Goal: Information Seeking & Learning: Learn about a topic

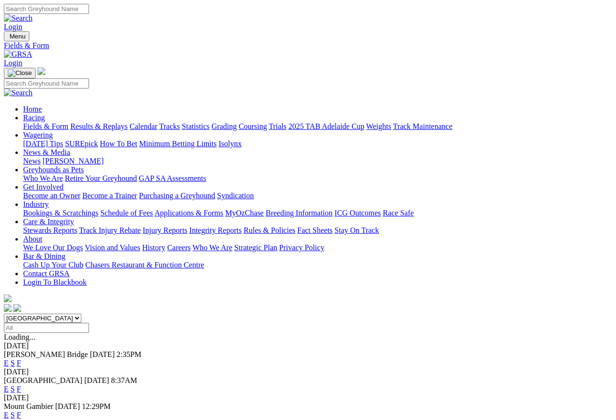
click at [81, 314] on select "South Australia New South Wales Northern Territory Queensland Tasmania Victoria…" at bounding box center [43, 318] width 78 height 9
select select "NT"
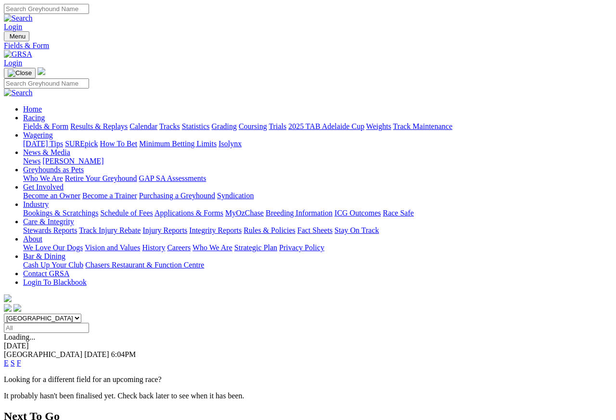
click at [9, 359] on link "E" at bounding box center [6, 363] width 5 height 8
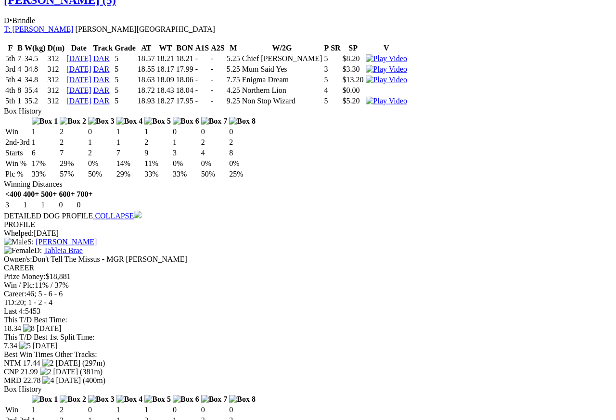
scroll to position [717, 0]
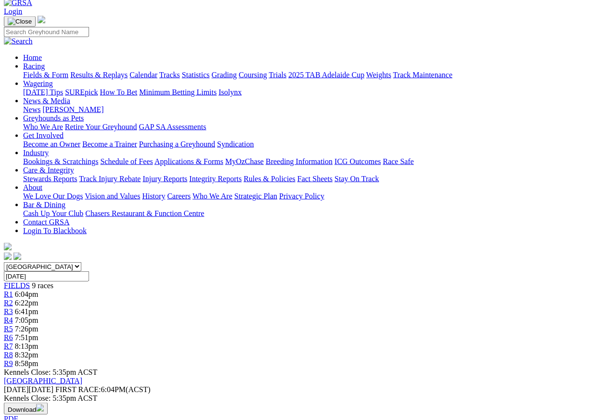
scroll to position [40, 0]
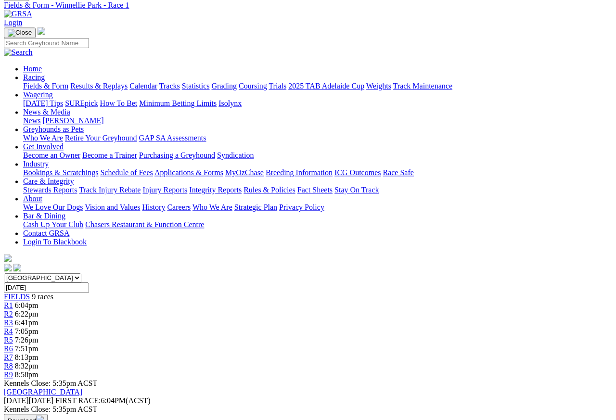
click at [13, 310] on span "R2" at bounding box center [8, 314] width 9 height 8
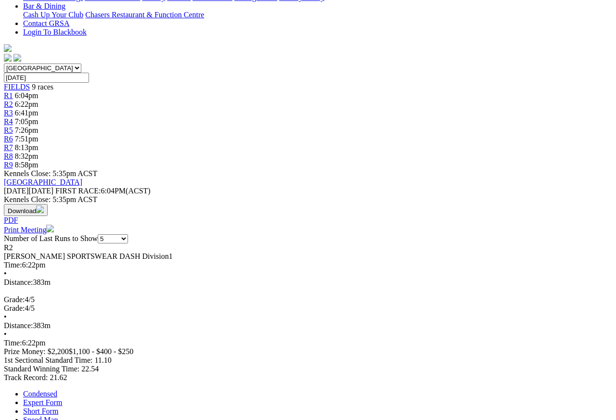
scroll to position [263, 0]
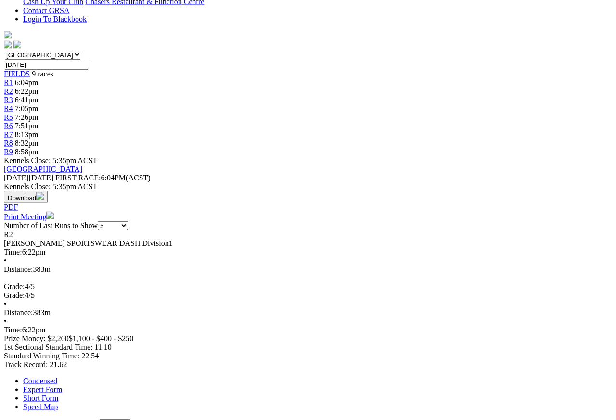
click at [62, 374] on link "Expert Form" at bounding box center [42, 390] width 39 height 8
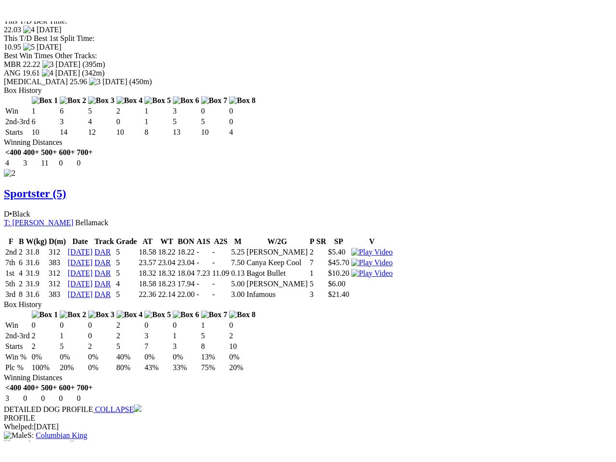
scroll to position [1041, 0]
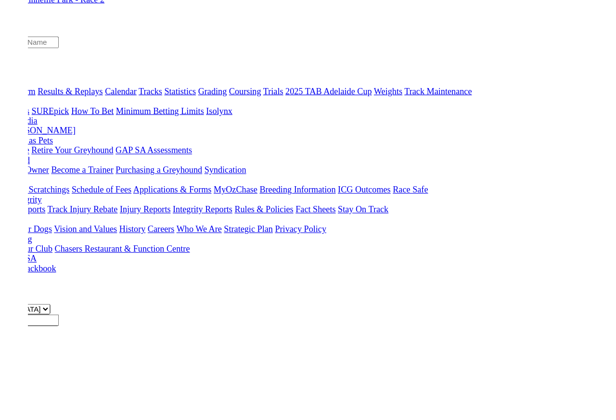
scroll to position [1058, 0]
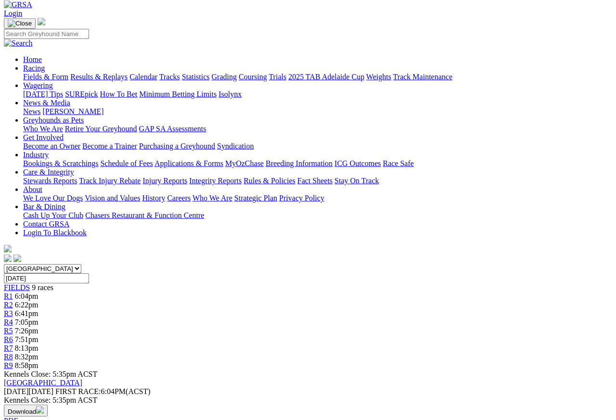
scroll to position [41, 0]
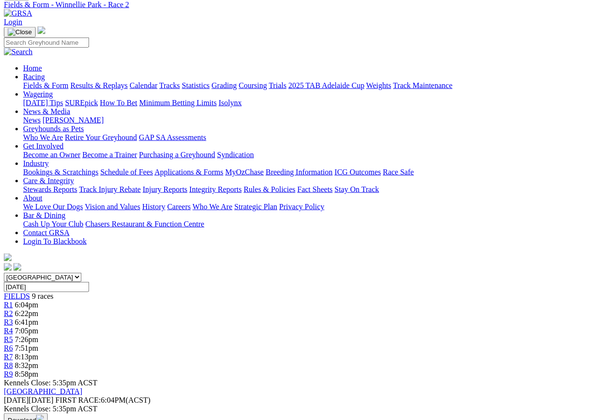
click at [13, 318] on span "R3" at bounding box center [8, 322] width 9 height 8
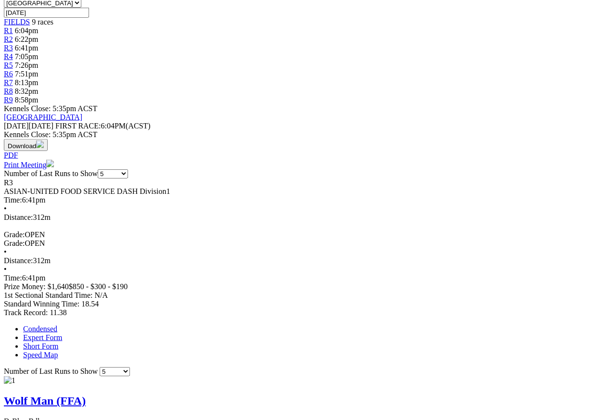
scroll to position [293, 0]
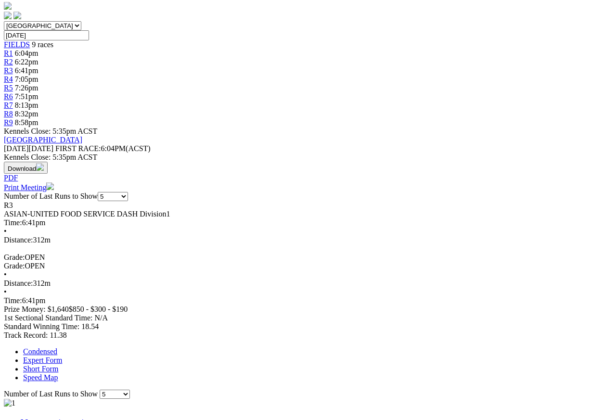
click at [62, 356] on link "Expert Form" at bounding box center [42, 360] width 39 height 8
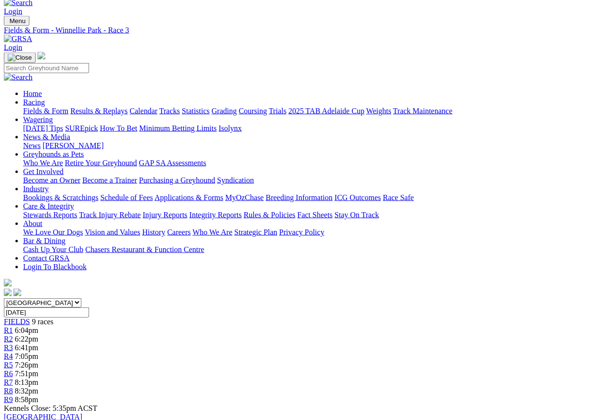
scroll to position [7, 0]
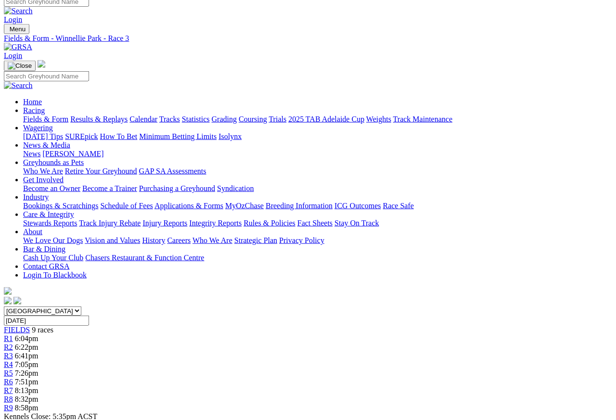
click at [39, 361] on span "7:05pm" at bounding box center [27, 365] width 24 height 8
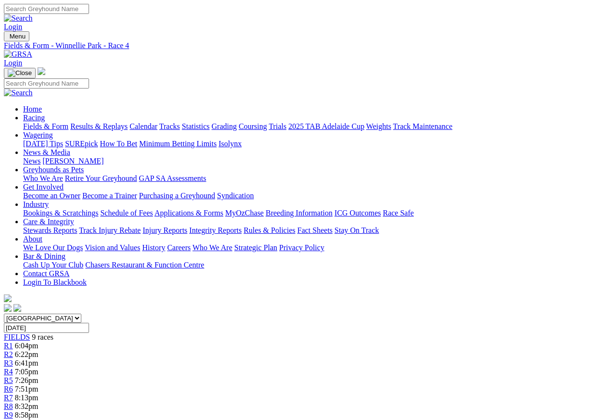
click at [13, 374] on link "R5" at bounding box center [8, 381] width 9 height 8
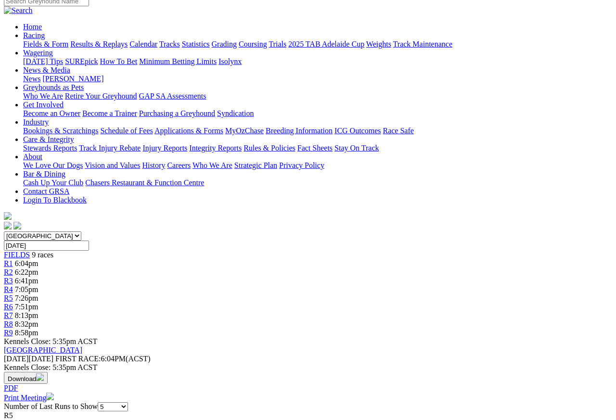
scroll to position [83, 0]
click at [13, 302] on link "R6" at bounding box center [8, 306] width 9 height 8
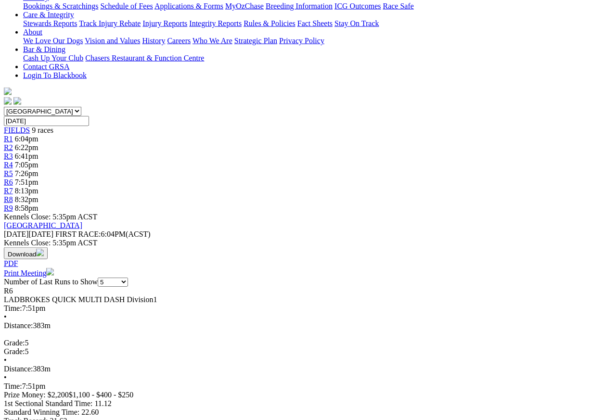
scroll to position [209, 0]
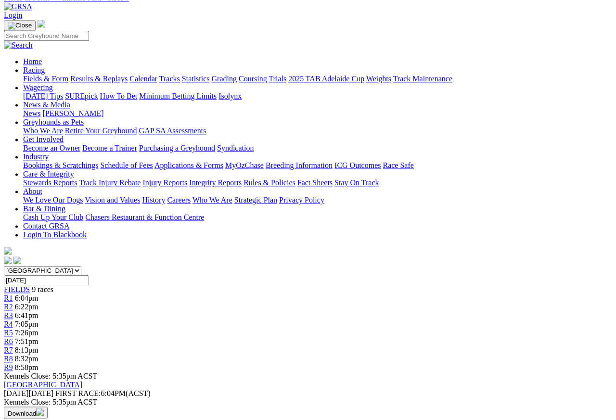
scroll to position [0, 0]
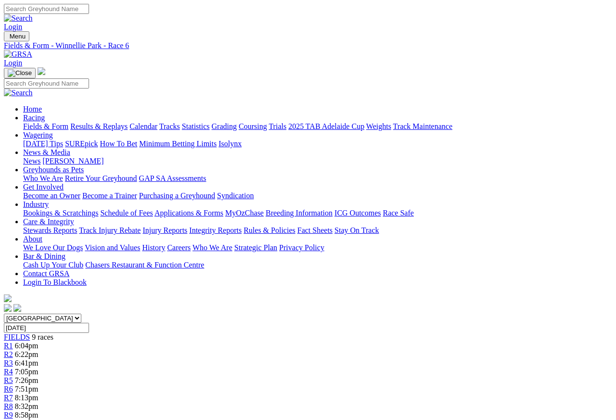
click at [13, 374] on span "R7" at bounding box center [8, 398] width 9 height 8
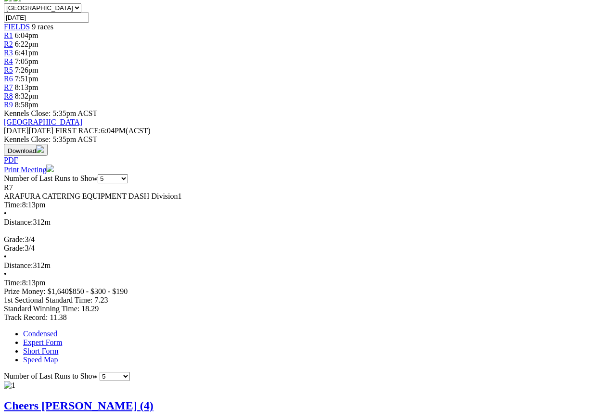
scroll to position [241, 0]
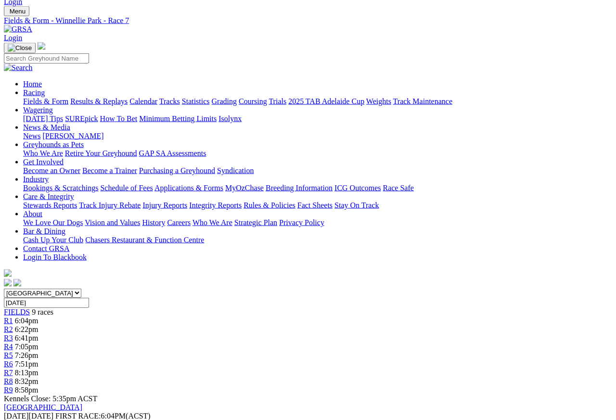
scroll to position [0, 0]
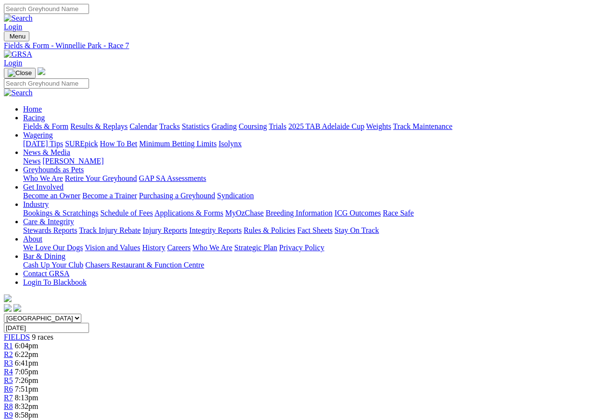
click at [39, 374] on span "8:32pm" at bounding box center [27, 407] width 24 height 8
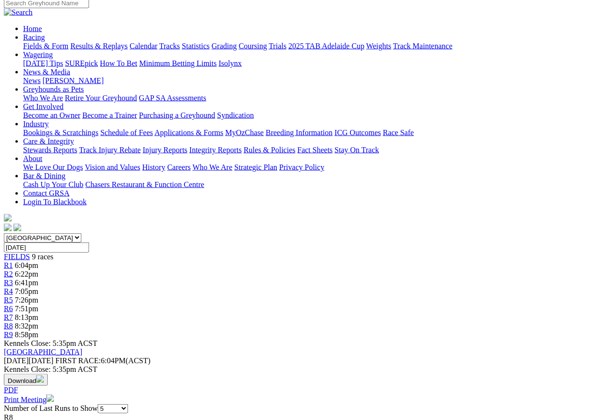
scroll to position [39, 0]
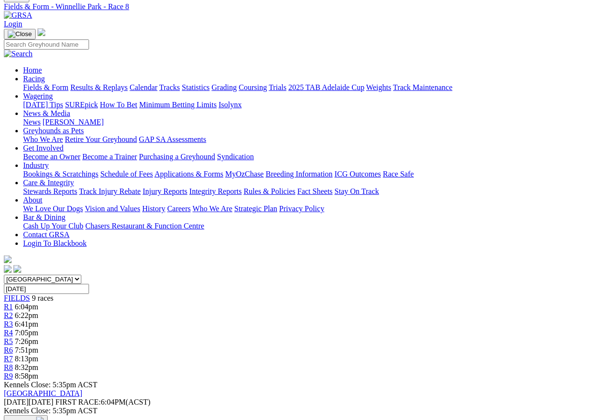
click at [13, 372] on link "R9" at bounding box center [8, 376] width 9 height 8
